Goal: Navigation & Orientation: Find specific page/section

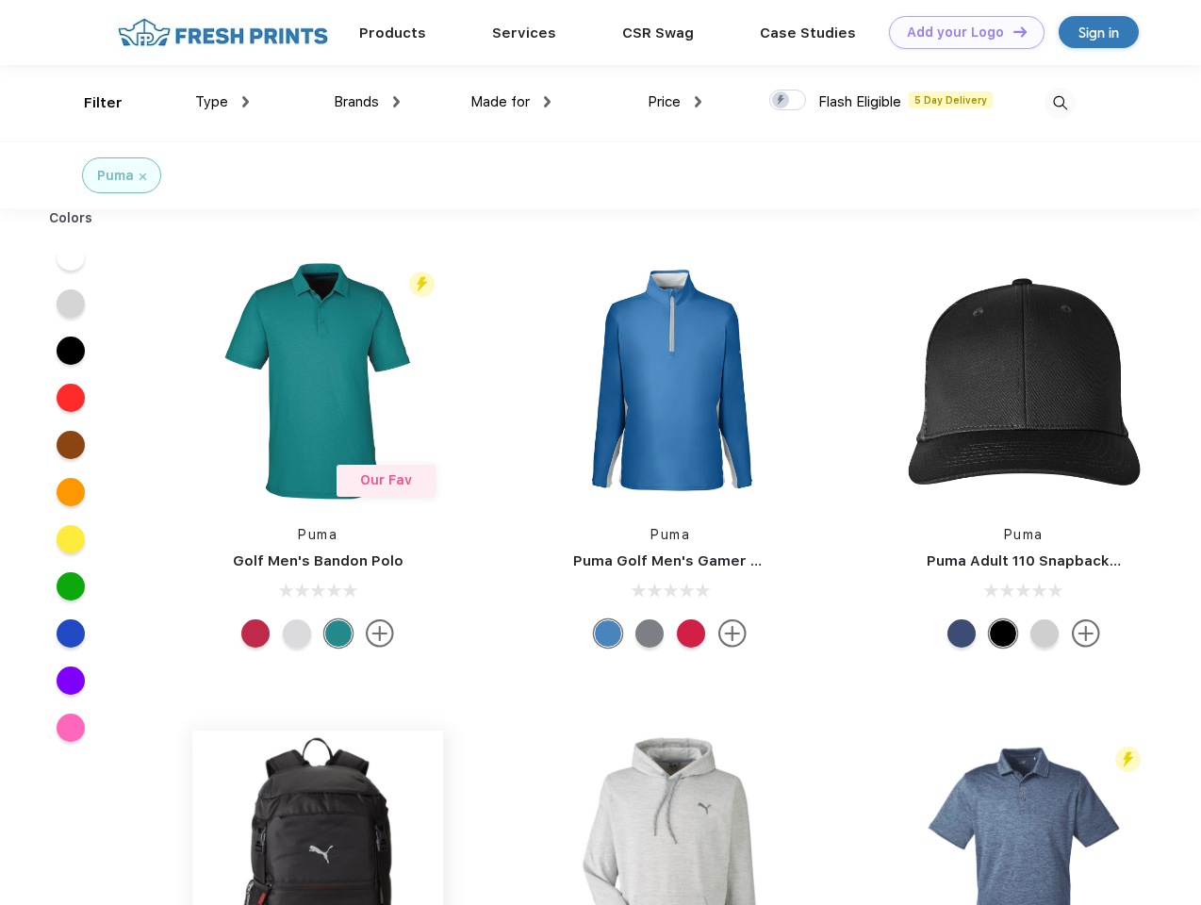
scroll to position [1, 0]
click at [960, 32] on link "Add your Logo Design Tool" at bounding box center [967, 32] width 156 height 33
click at [0, 0] on div "Design Tool" at bounding box center [0, 0] width 0 height 0
click at [1011, 31] on link "Add your Logo Design Tool" at bounding box center [967, 32] width 156 height 33
click at [90, 103] on div "Filter" at bounding box center [103, 103] width 39 height 22
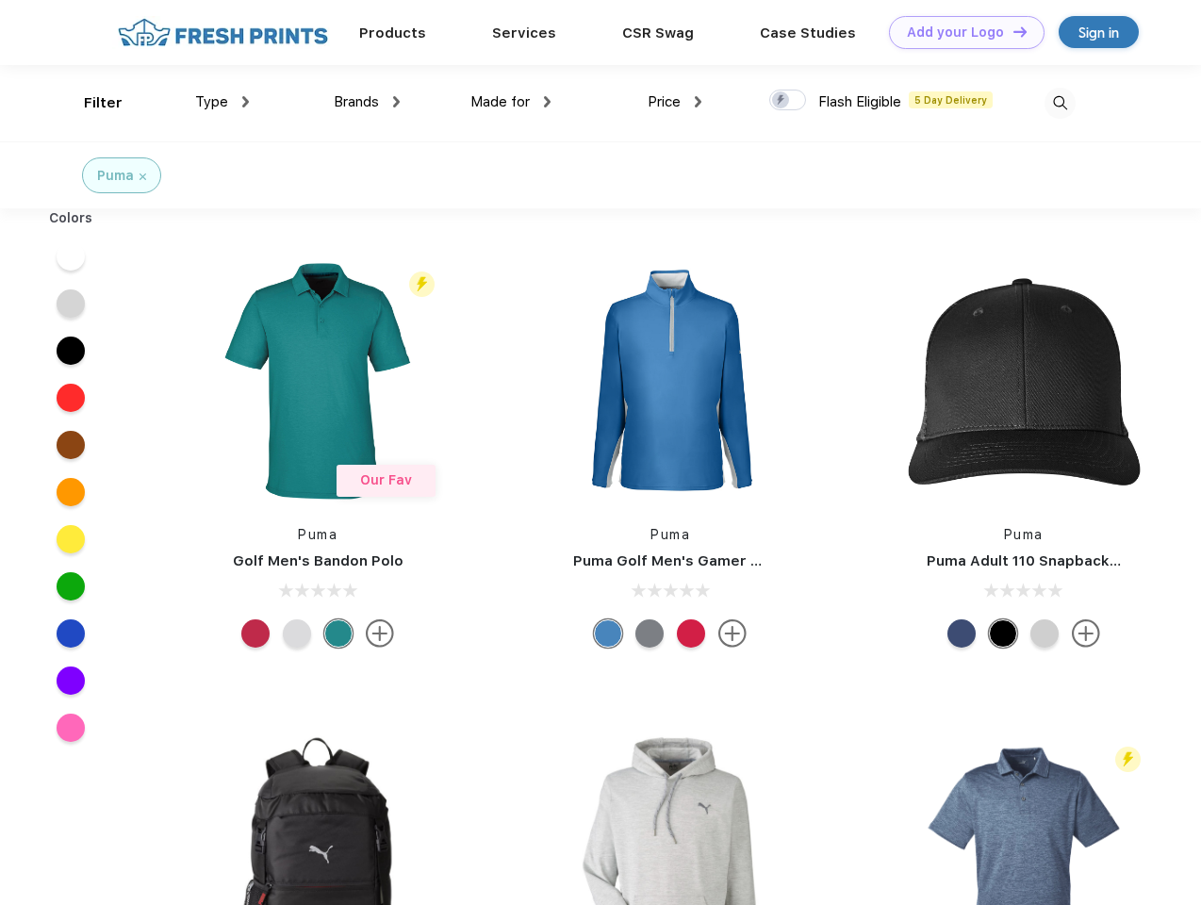
click at [222, 102] on span "Type" at bounding box center [211, 101] width 33 height 17
click at [367, 102] on span "Brands" at bounding box center [356, 101] width 45 height 17
click at [511, 102] on span "Made for" at bounding box center [499, 101] width 59 height 17
click at [675, 102] on span "Price" at bounding box center [664, 101] width 33 height 17
click at [788, 101] on div at bounding box center [787, 100] width 37 height 21
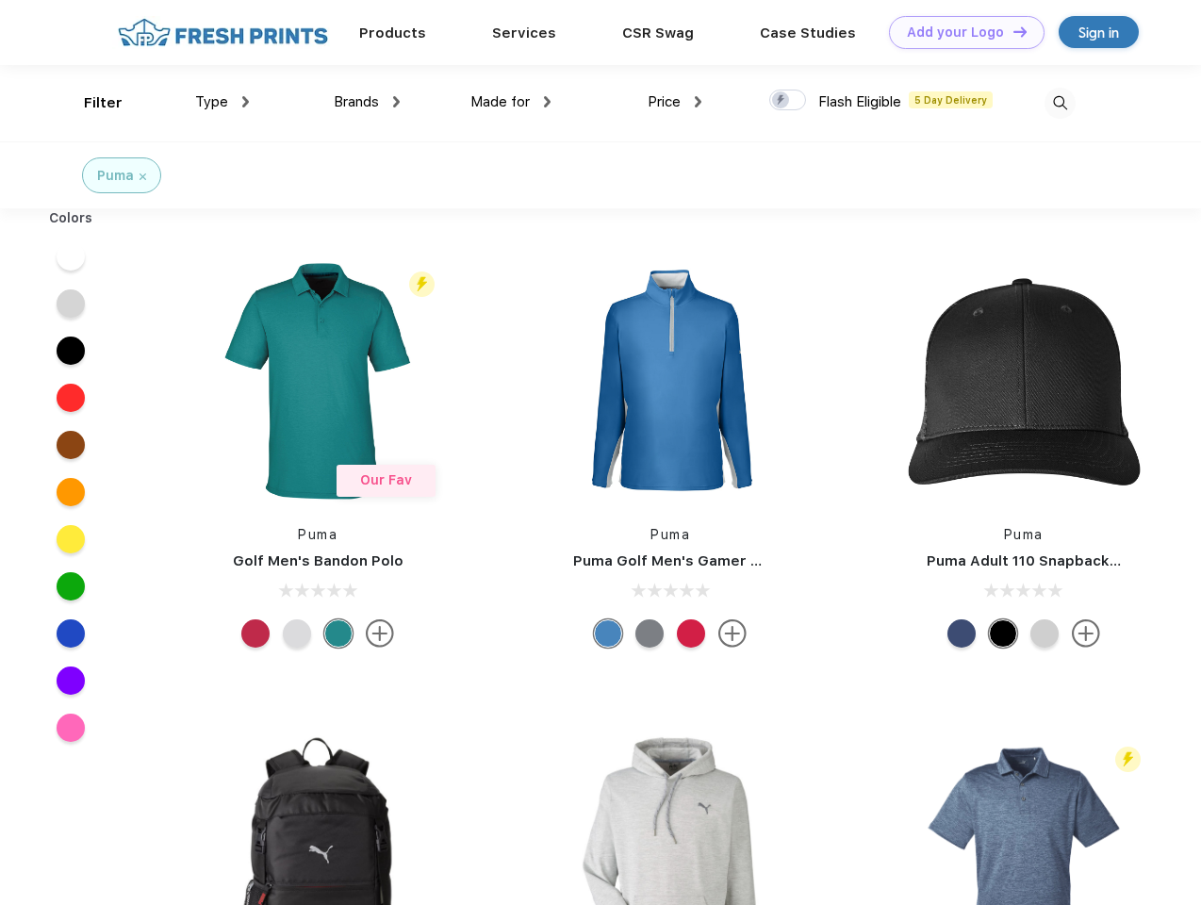
click at [781, 101] on input "checkbox" at bounding box center [775, 95] width 12 height 12
click at [1060, 103] on img at bounding box center [1059, 103] width 31 height 31
